Goal: Information Seeking & Learning: Learn about a topic

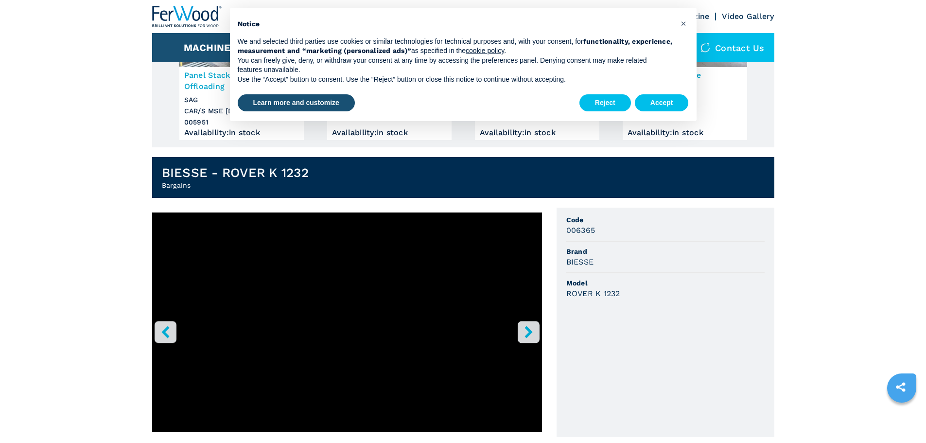
scroll to position [194, 0]
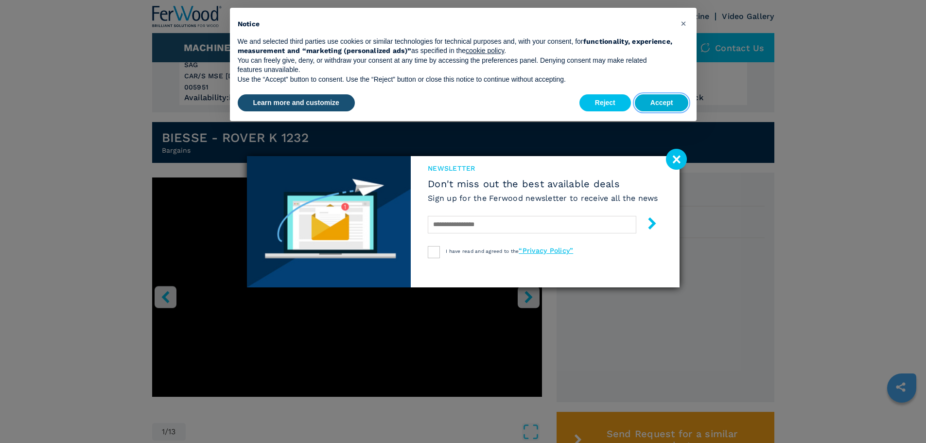
click at [661, 101] on button "Accept" at bounding box center [662, 103] width 54 height 18
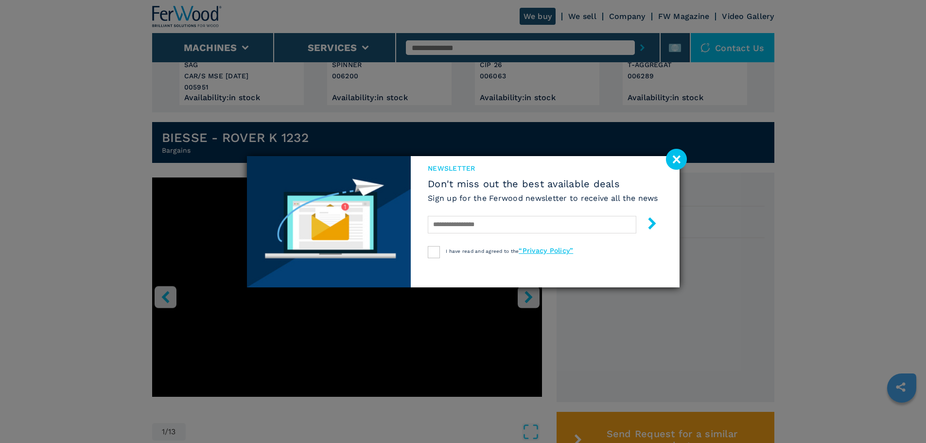
click at [670, 156] on image at bounding box center [676, 159] width 21 height 21
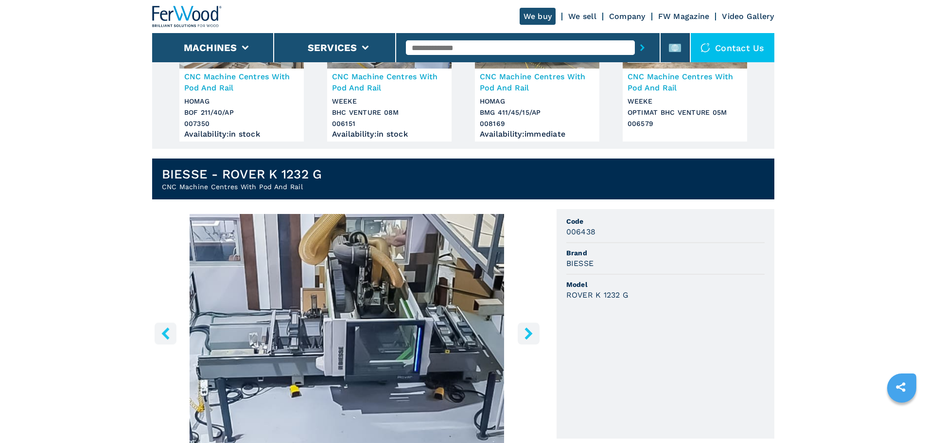
scroll to position [194, 0]
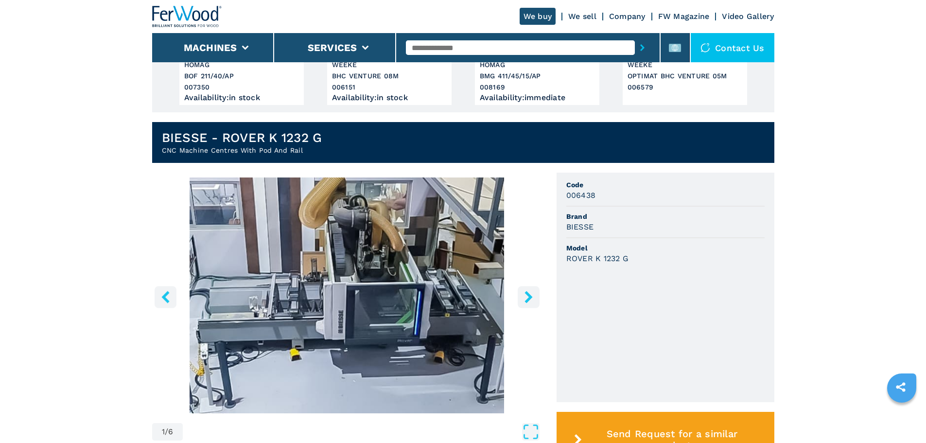
click at [483, 296] on img "Go to Slide 1" at bounding box center [347, 295] width 390 height 236
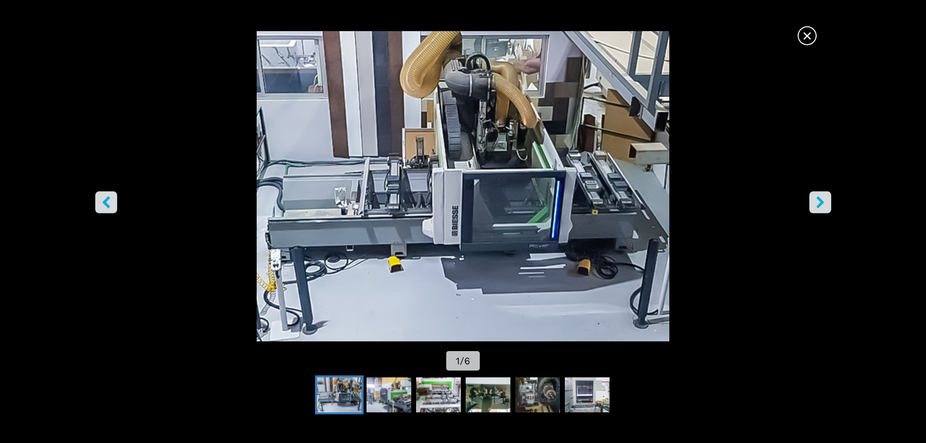
click at [816, 199] on icon "right-button" at bounding box center [820, 202] width 12 height 12
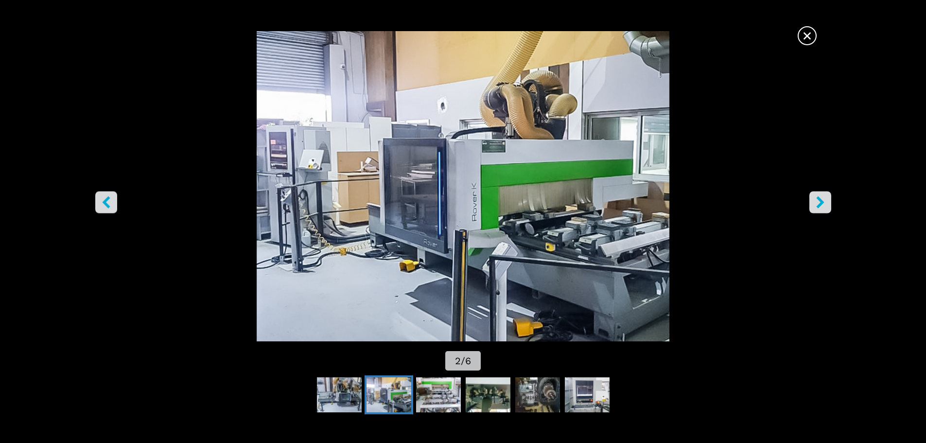
click at [816, 199] on icon "right-button" at bounding box center [820, 202] width 12 height 12
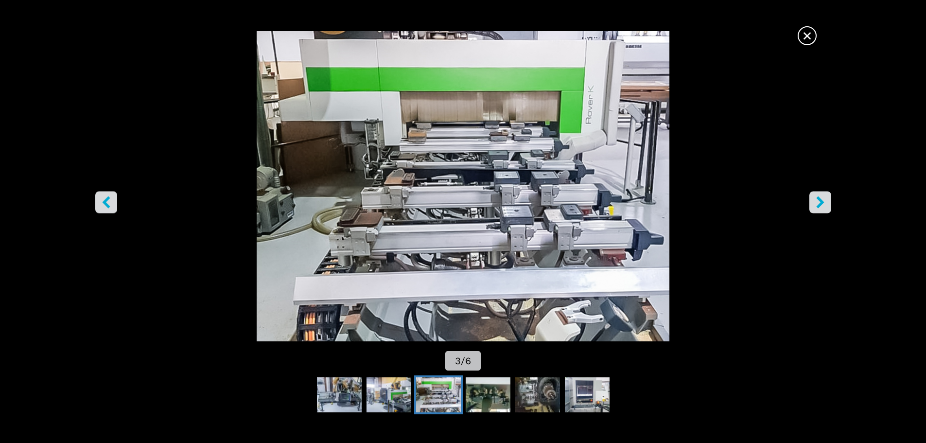
click at [816, 199] on icon "right-button" at bounding box center [820, 202] width 12 height 12
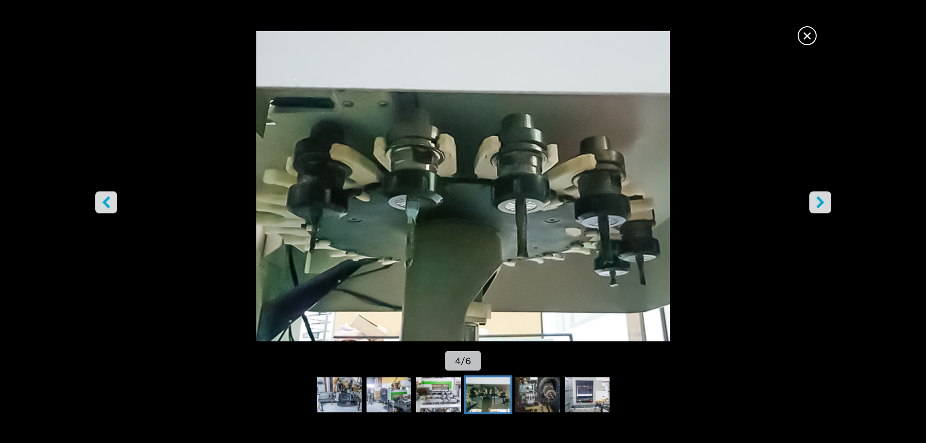
click at [816, 199] on icon "right-button" at bounding box center [820, 202] width 12 height 12
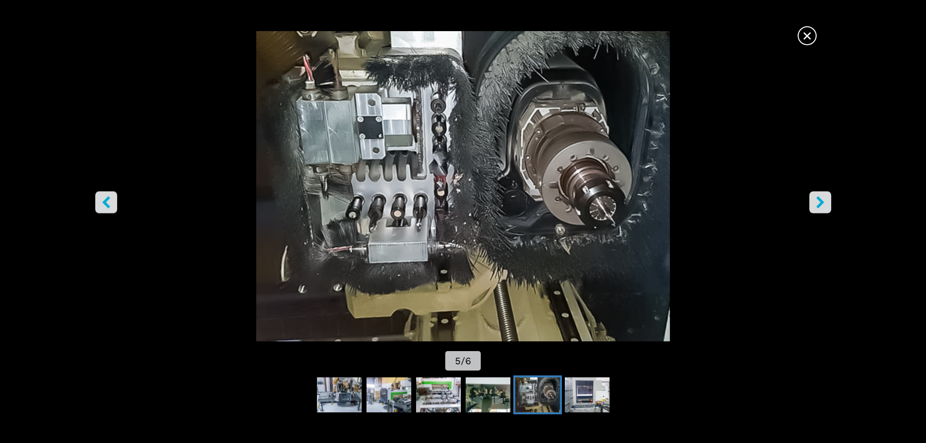
click at [816, 199] on icon "right-button" at bounding box center [820, 202] width 12 height 12
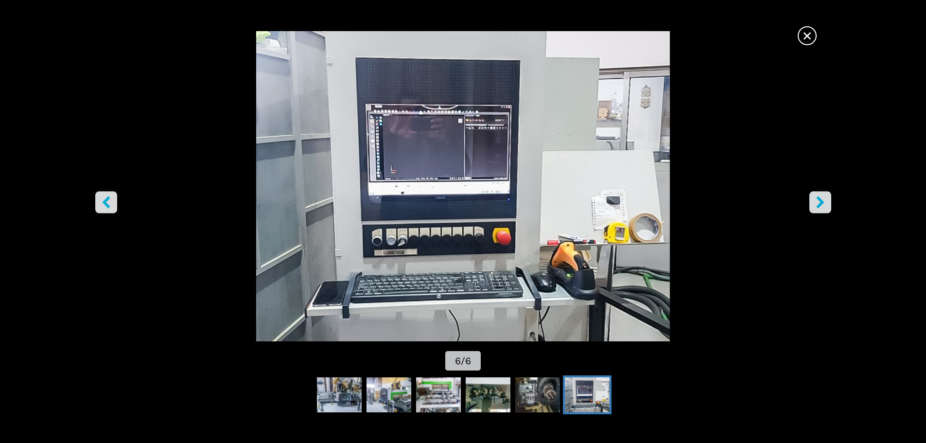
click at [816, 199] on icon "right-button" at bounding box center [820, 202] width 12 height 12
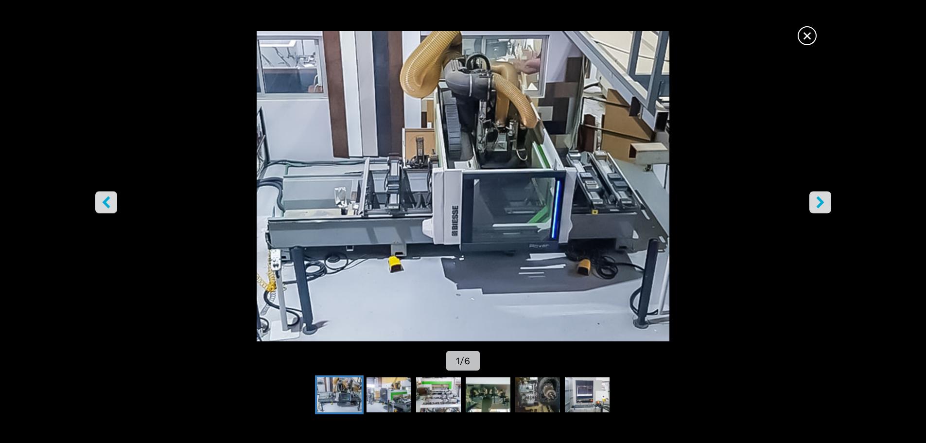
click at [816, 199] on icon "right-button" at bounding box center [820, 202] width 12 height 12
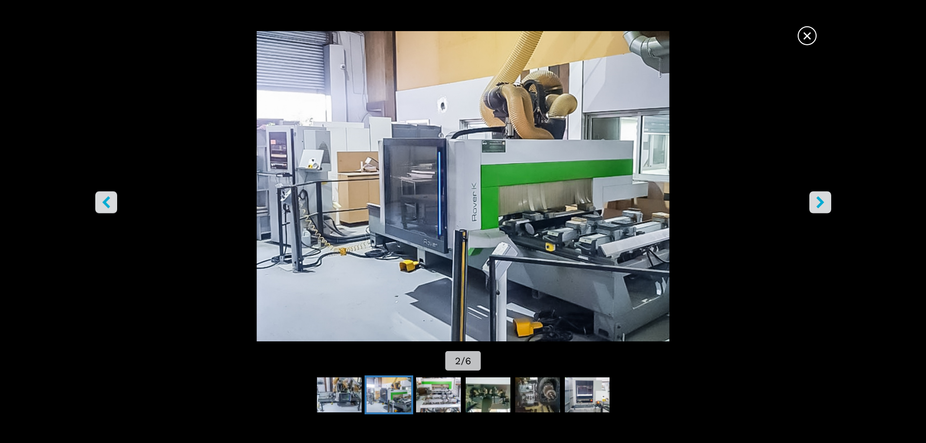
click at [816, 199] on icon "right-button" at bounding box center [820, 202] width 12 height 12
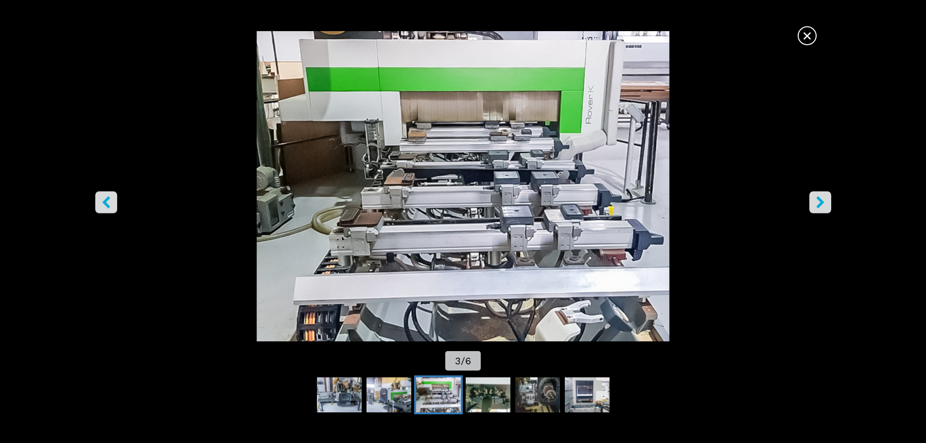
click at [816, 199] on icon "right-button" at bounding box center [820, 202] width 12 height 12
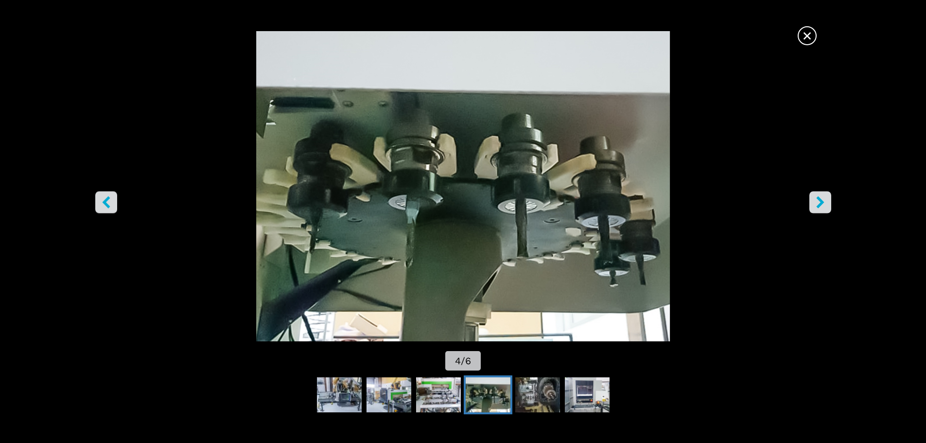
click at [808, 37] on span "×" at bounding box center [807, 33] width 17 height 17
